Goal: Find specific page/section: Find specific page/section

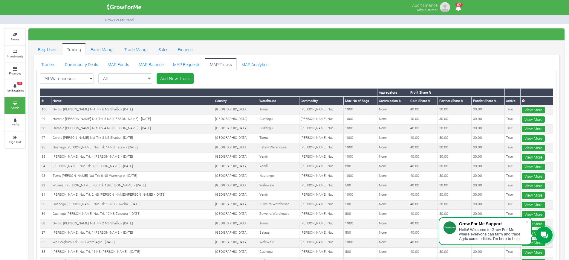
click at [191, 61] on link "MAP Requests" at bounding box center [186, 64] width 37 height 12
click at [190, 62] on link "MAP Requests" at bounding box center [186, 64] width 37 height 12
click at [184, 64] on link "MAP Requests" at bounding box center [186, 64] width 37 height 12
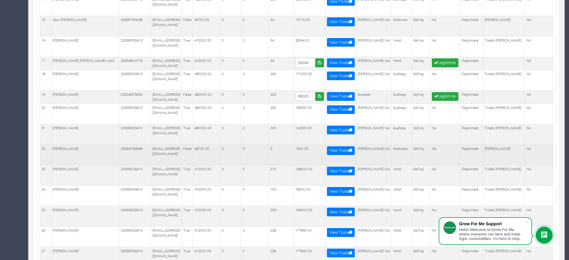
scroll to position [354, 0]
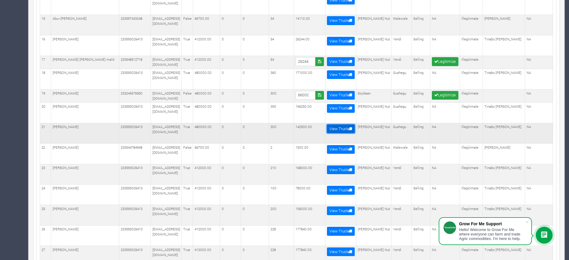
click at [355, 124] on link "View Truck" at bounding box center [341, 128] width 28 height 9
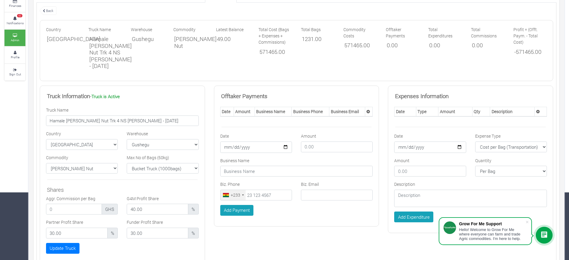
scroll to position [63, 0]
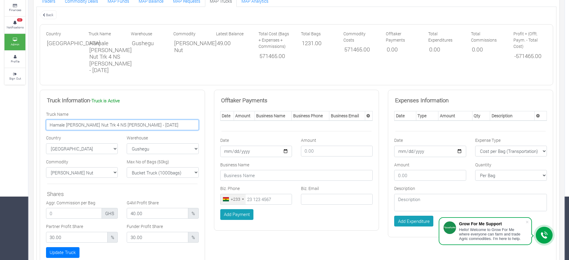
click at [102, 125] on input "Hamale [PERSON_NAME] Nut Trk 4 NS [PERSON_NAME] - [DATE]" at bounding box center [122, 125] width 153 height 11
click at [102, 125] on input "Hamale Shea Nut Trk 4 NS Roger - 15/09/2025" at bounding box center [122, 125] width 153 height 11
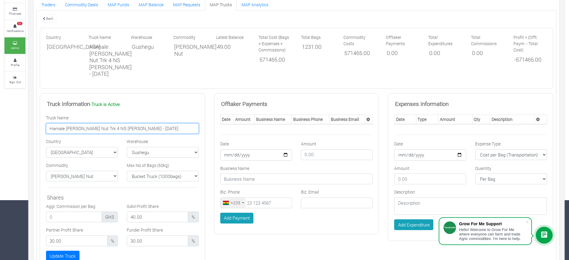
scroll to position [26, 0]
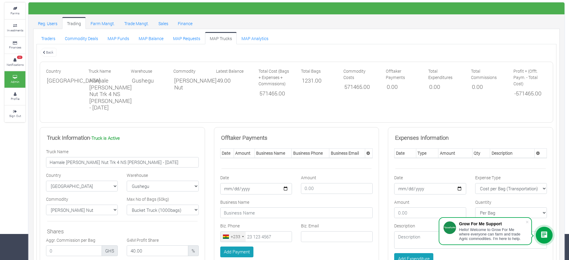
click at [48, 50] on link "Back" at bounding box center [48, 52] width 17 height 10
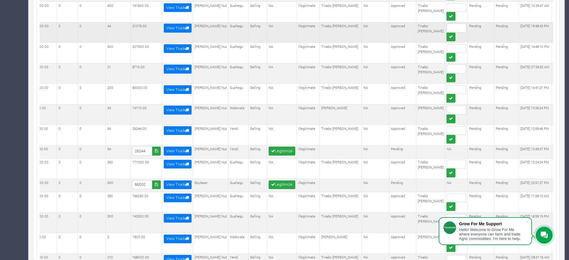
scroll to position [264, 0]
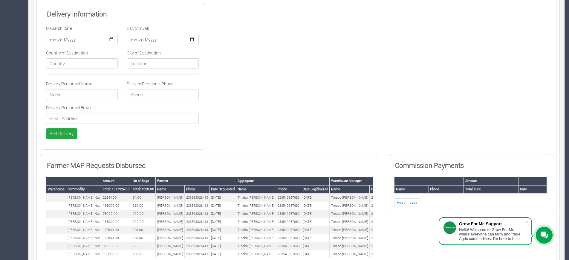
scroll to position [371, 0]
